Goal: Book appointment/travel/reservation

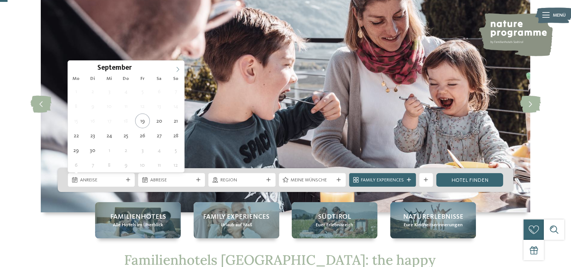
click at [179, 69] on icon at bounding box center [178, 69] width 3 height 5
type div "06.10.2025"
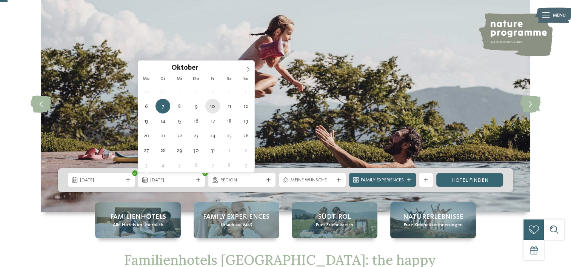
type div "10.10.2025"
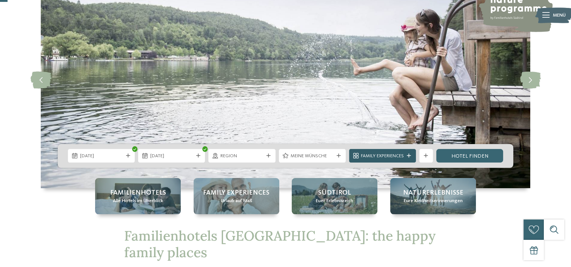
scroll to position [75, 0]
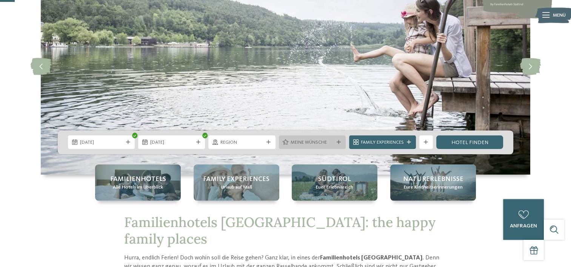
click at [340, 141] on div at bounding box center [339, 142] width 7 height 4
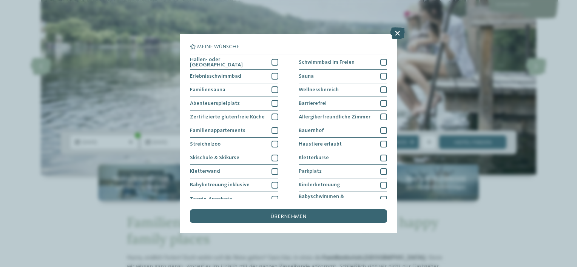
click at [399, 32] on icon at bounding box center [397, 33] width 15 height 12
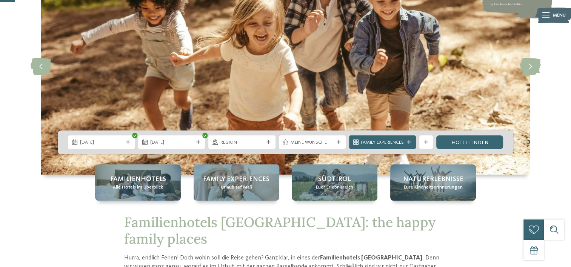
click at [397, 134] on div "06.10.2025 10.10.2025" at bounding box center [286, 143] width 456 height 24
click at [397, 139] on span "Family Experiences" at bounding box center [382, 142] width 43 height 7
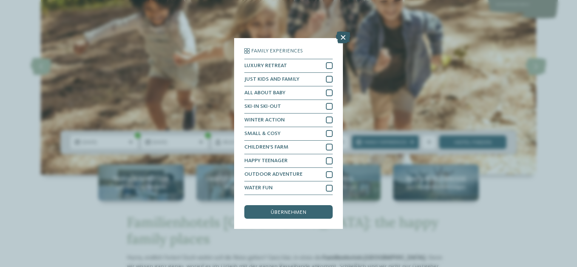
click at [343, 36] on icon at bounding box center [343, 37] width 15 height 12
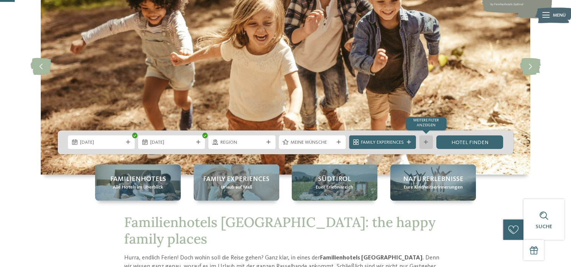
click at [428, 142] on div at bounding box center [426, 142] width 7 height 4
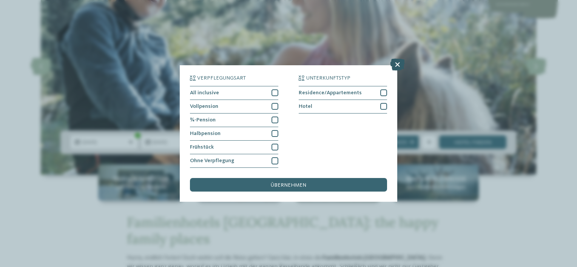
click at [395, 63] on icon at bounding box center [397, 64] width 15 height 12
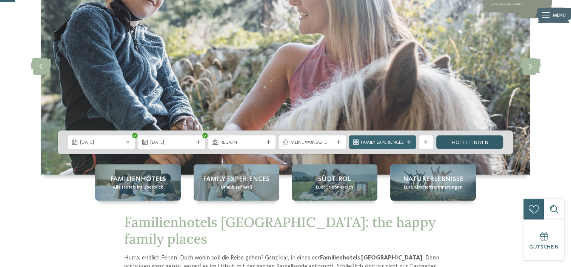
click at [454, 136] on link "Hotel finden" at bounding box center [469, 142] width 67 height 14
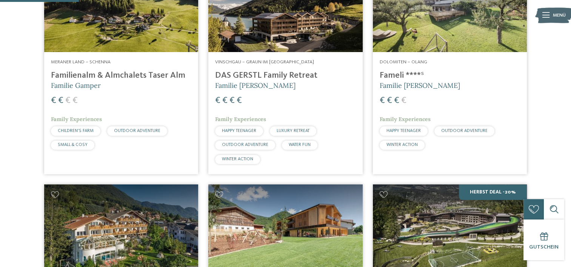
scroll to position [256, 0]
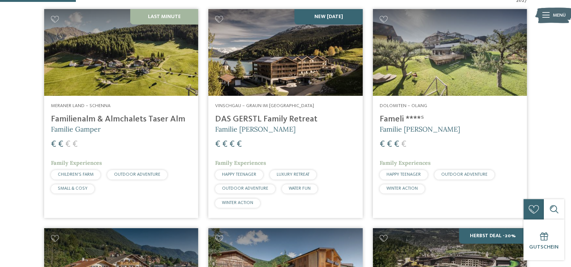
click at [240, 118] on h4 "DAS GERSTL Family Retreat" at bounding box center [285, 119] width 140 height 10
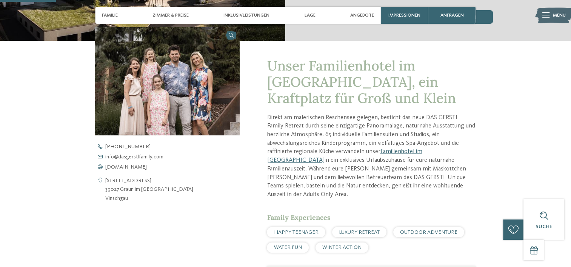
scroll to position [226, 0]
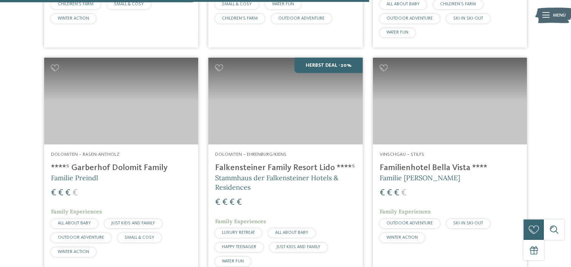
scroll to position [1510, 0]
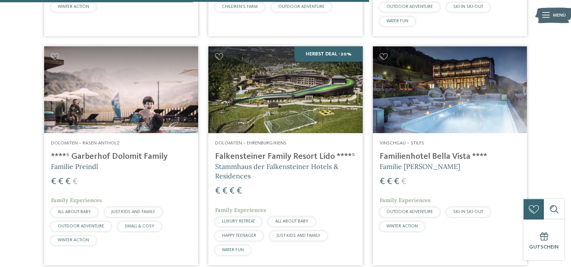
click at [432, 158] on h4 "Familienhotel Bella Vista ****" at bounding box center [450, 157] width 140 height 10
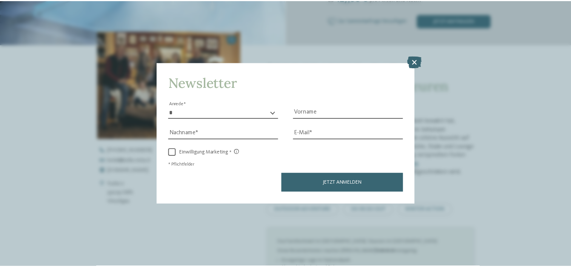
scroll to position [226, 0]
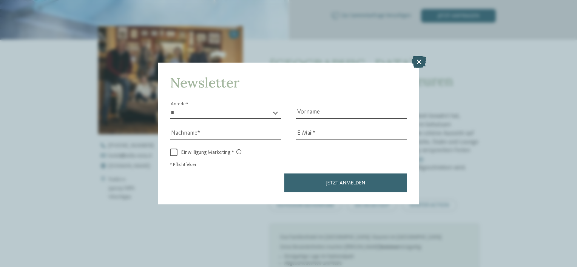
click at [417, 62] on icon at bounding box center [418, 62] width 15 height 12
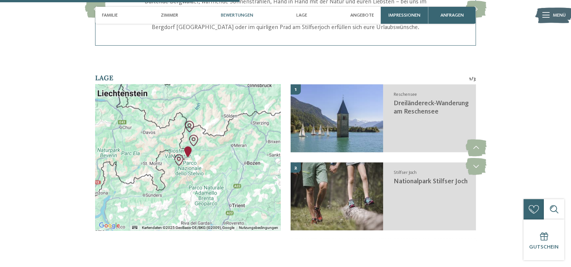
scroll to position [981, 0]
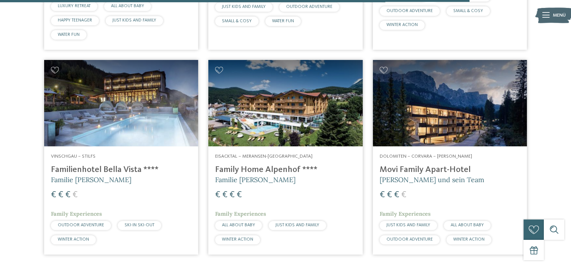
scroll to position [1958, 0]
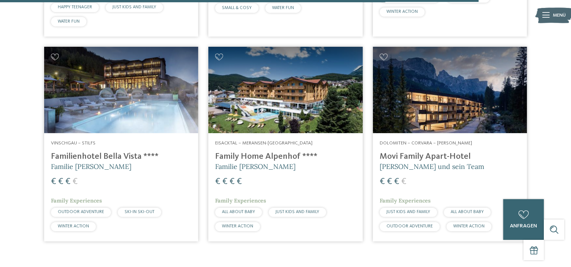
click at [437, 152] on h4 "Movi Family Apart-Hotel" at bounding box center [450, 157] width 140 height 10
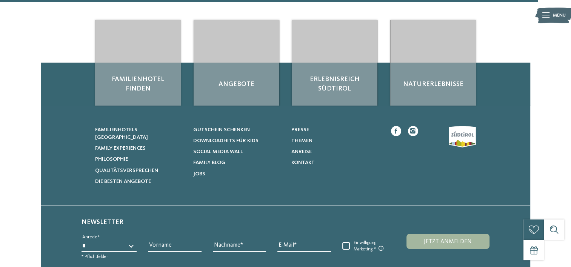
scroll to position [2325, 0]
